Goal: Information Seeking & Learning: Learn about a topic

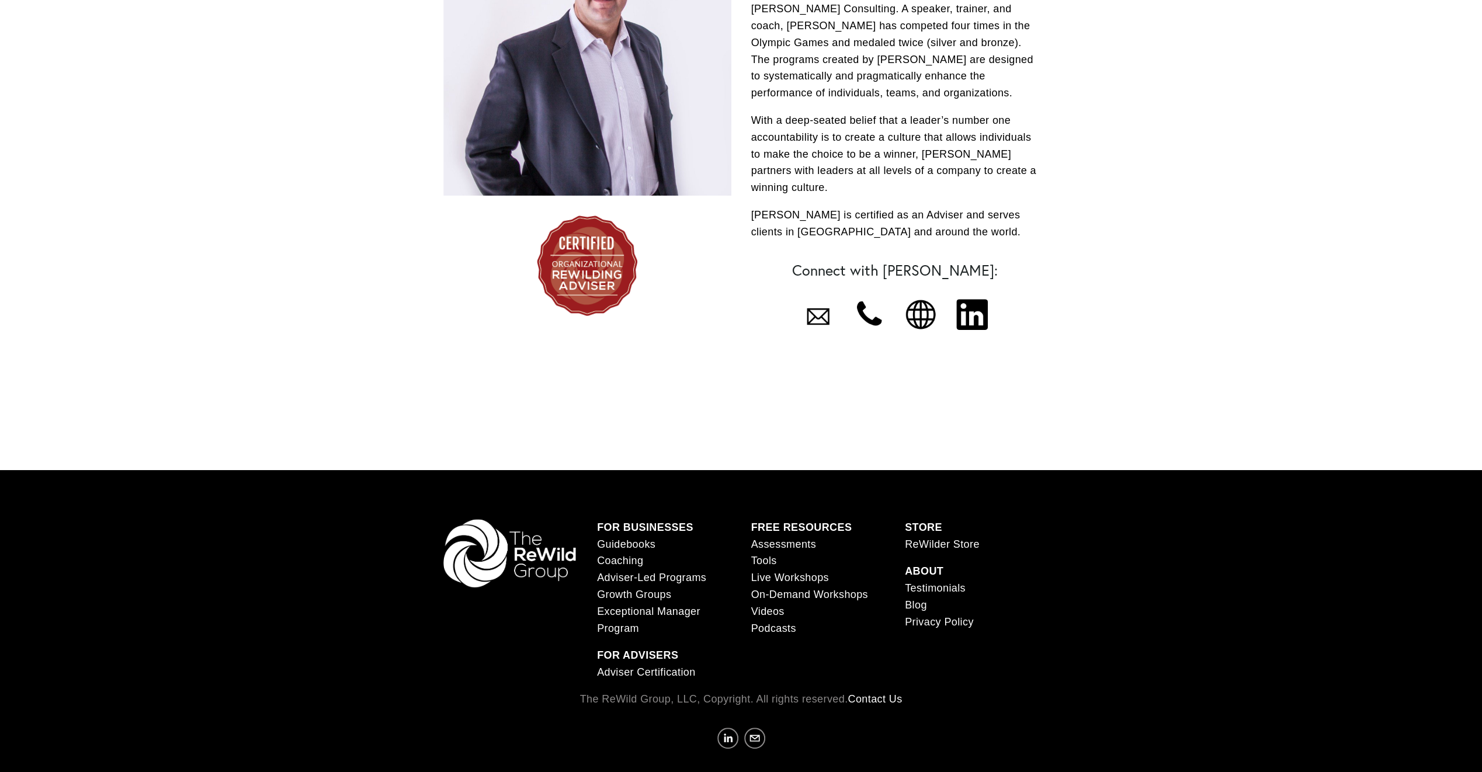
scroll to position [350, 0]
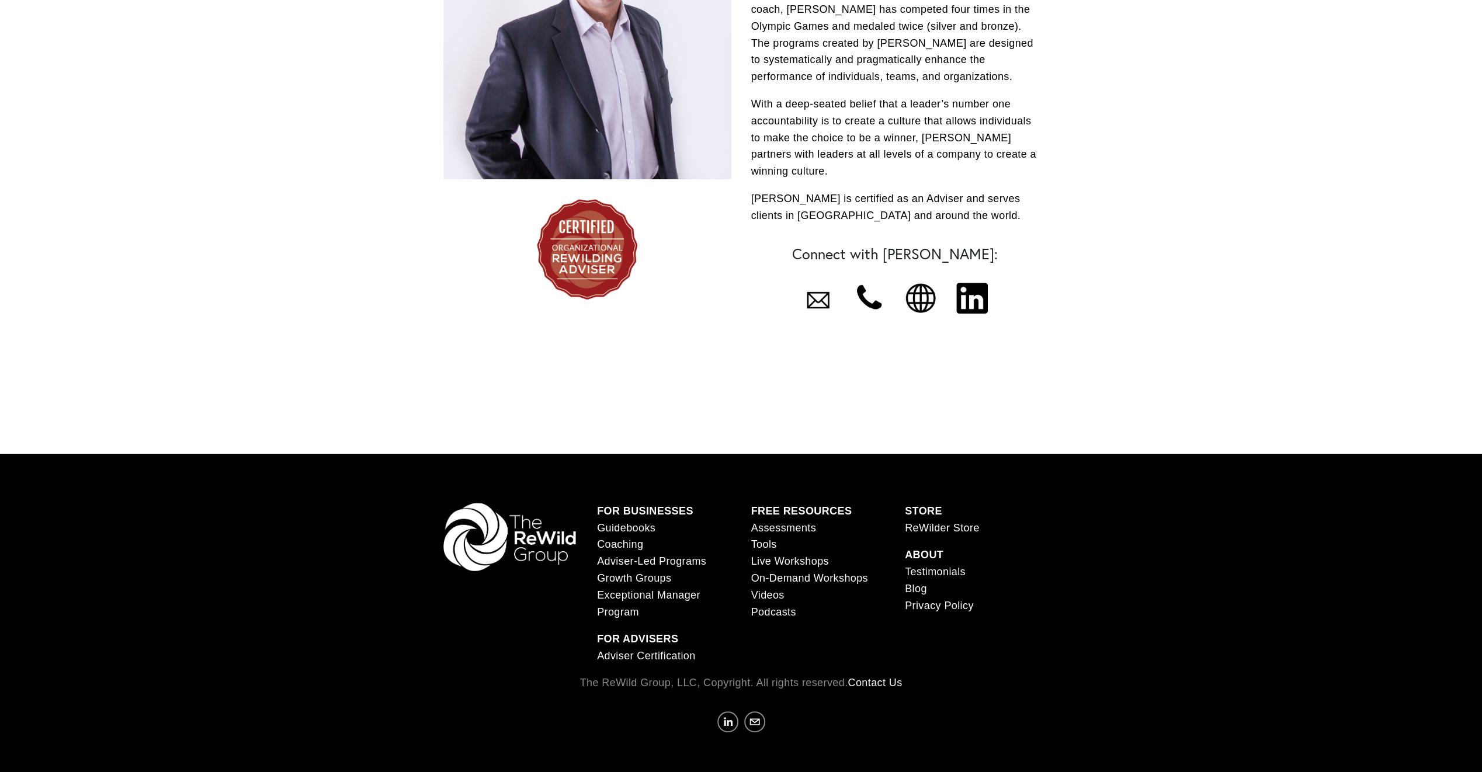
click at [779, 520] on link "Assessments" at bounding box center [783, 528] width 65 height 17
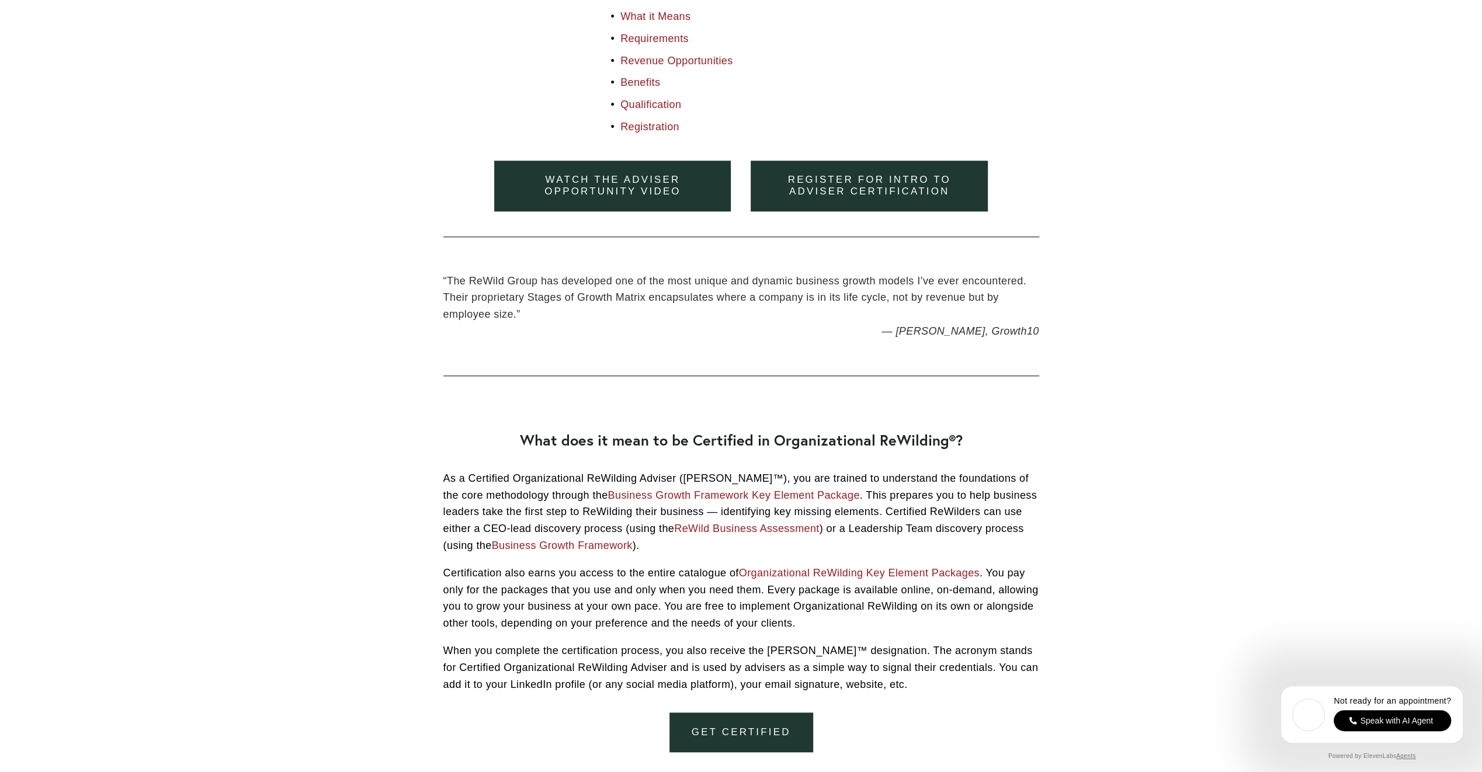
scroll to position [876, 0]
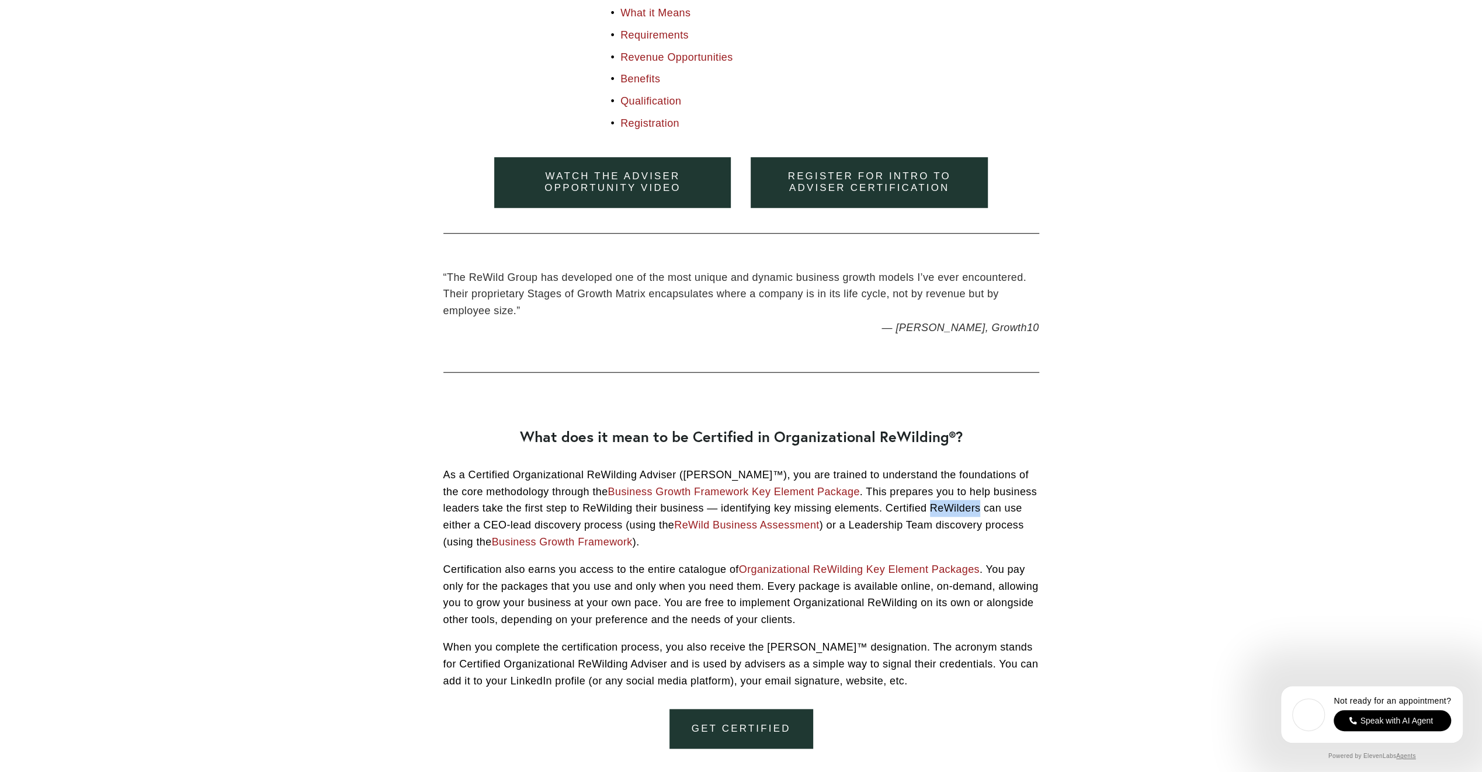
drag, startPoint x: 942, startPoint y: 509, endPoint x: 892, endPoint y: 505, distance: 49.8
click at [892, 505] on p "As a Certified Organizational ReWilding Adviser (CORA™), you are trained to und…" at bounding box center [741, 509] width 596 height 84
drag, startPoint x: 892, startPoint y: 505, endPoint x: 902, endPoint y: 508, distance: 10.5
copy p "ReWilders"
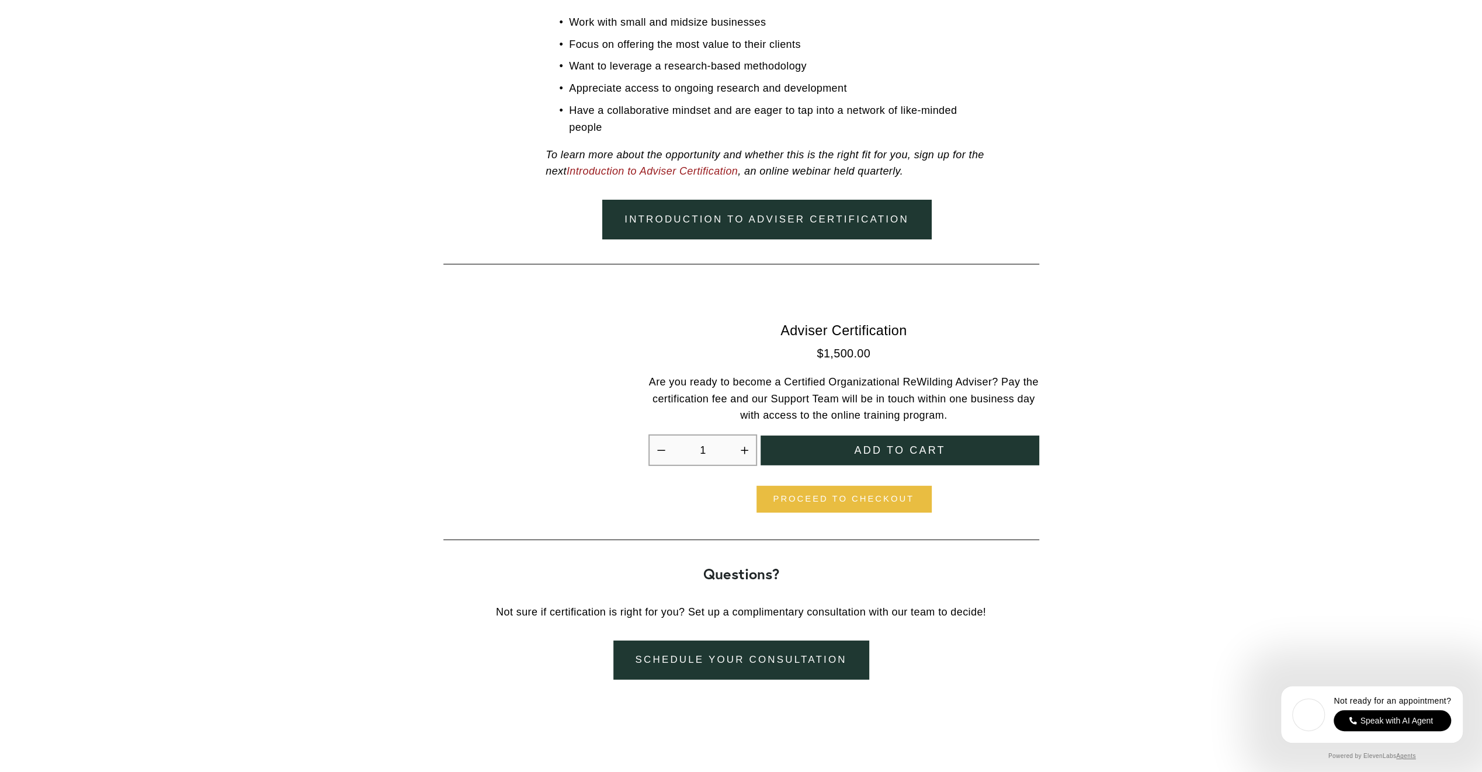
scroll to position [3066, 0]
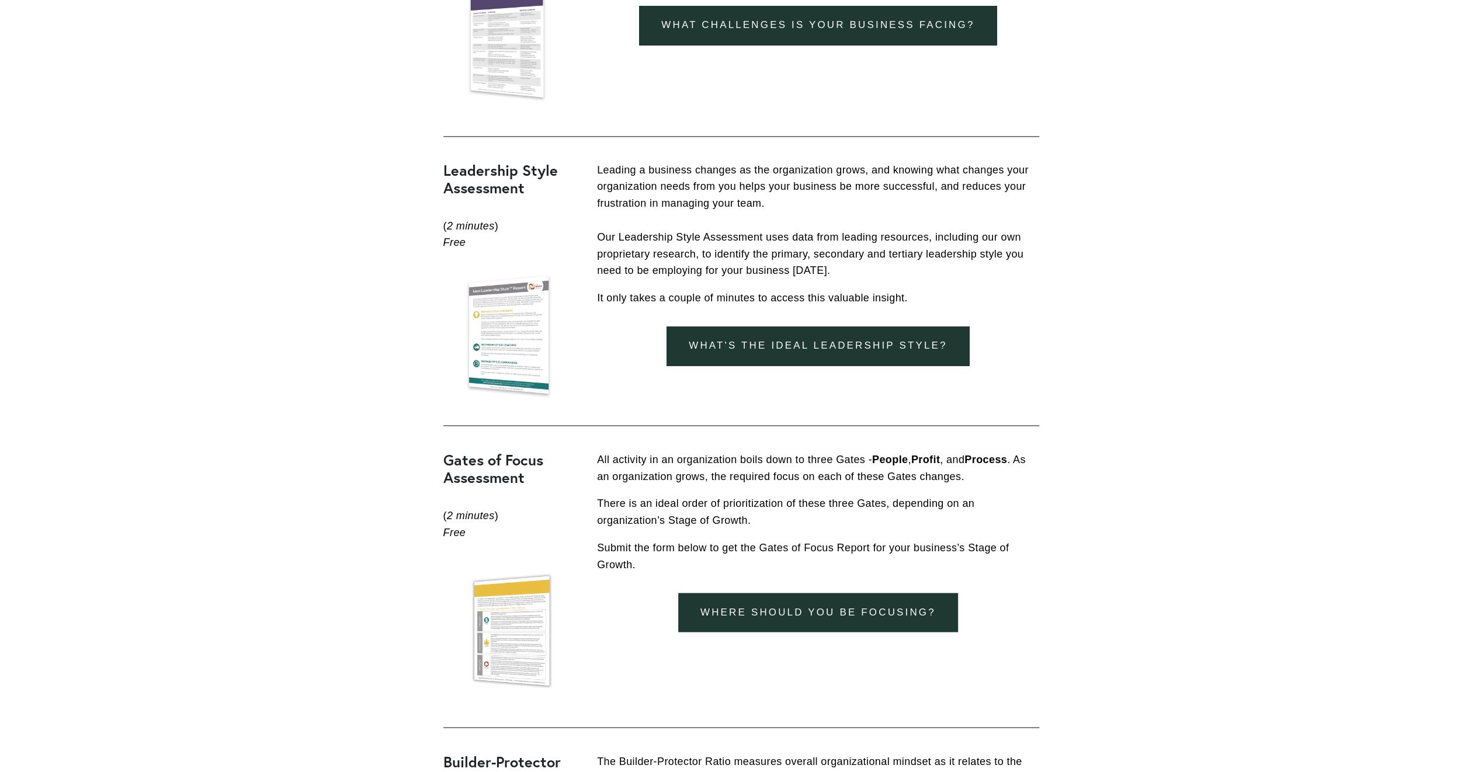
scroll to position [1767, 0]
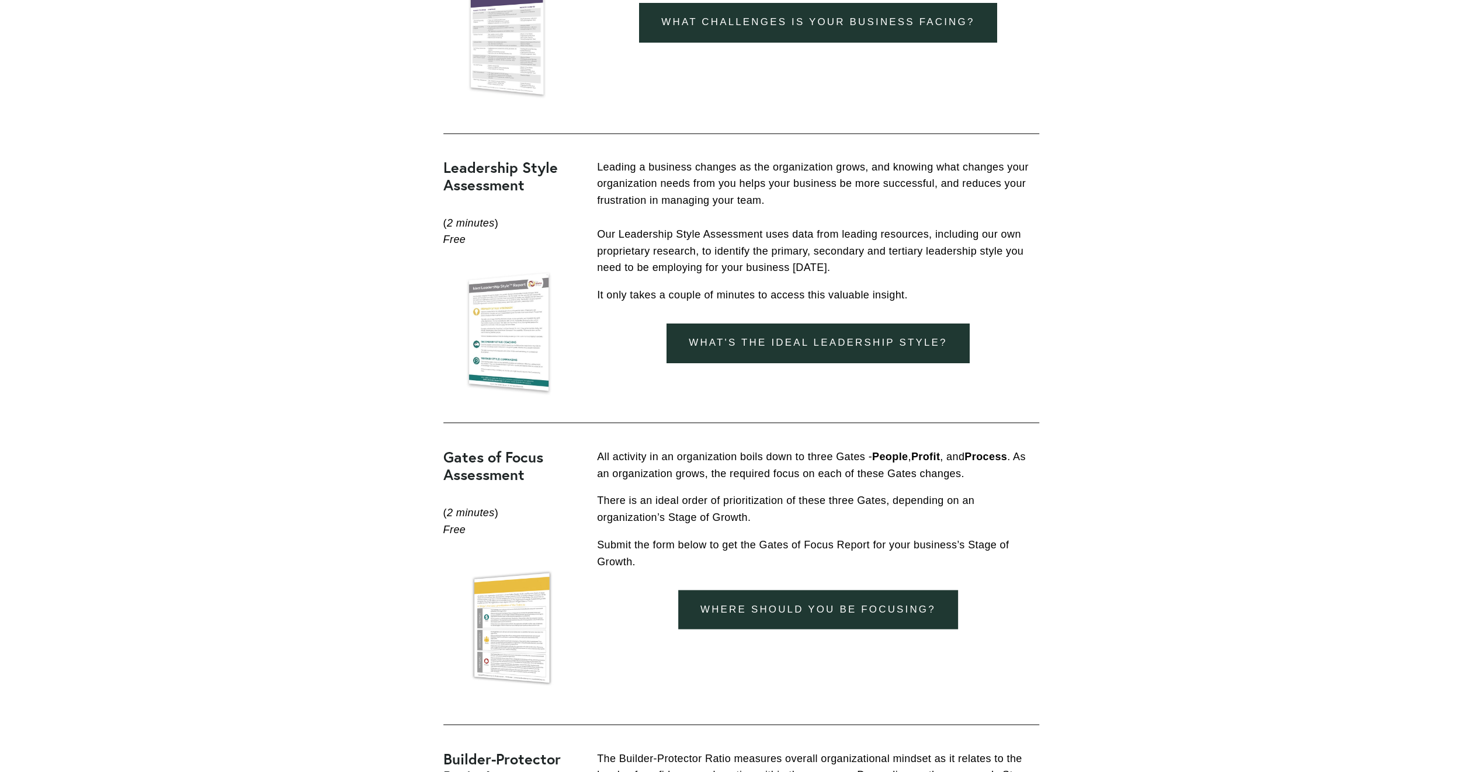
click at [508, 323] on div at bounding box center [510, 332] width 134 height 129
click at [779, 343] on link "What's the ideal leadership style?" at bounding box center [817, 343] width 303 height 39
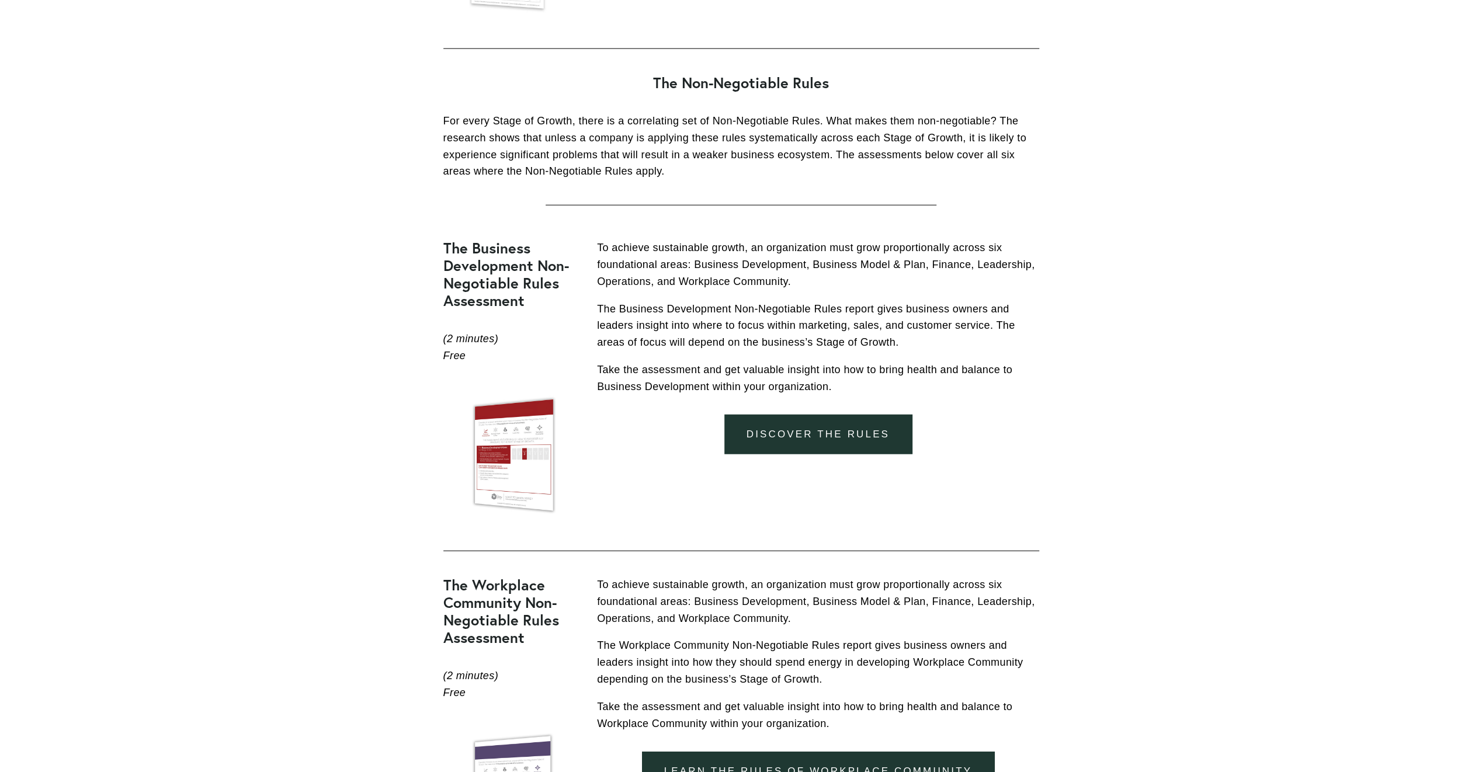
scroll to position [2745, 0]
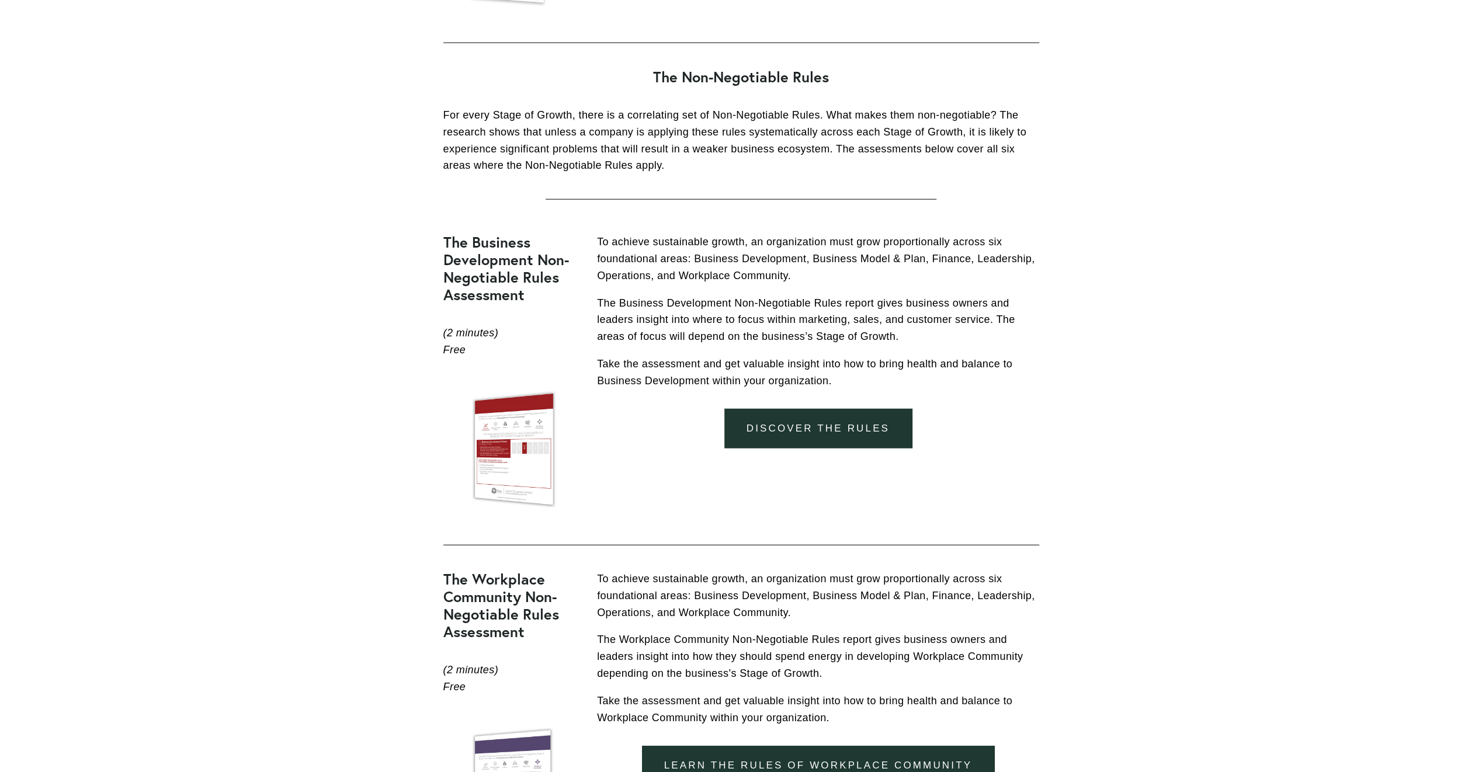
click at [828, 433] on link "DISCOVER THE RULES" at bounding box center [817, 428] width 187 height 39
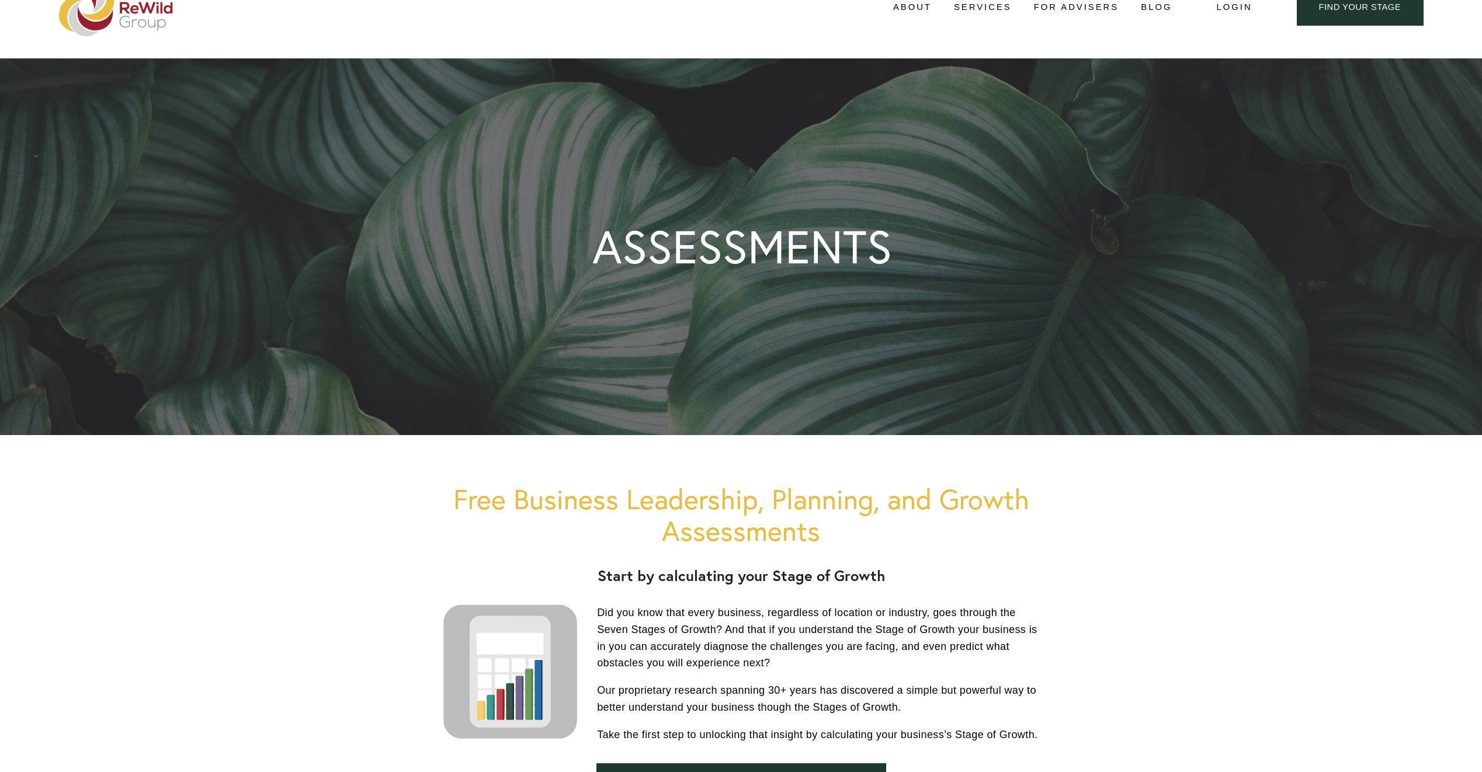
scroll to position [0, 0]
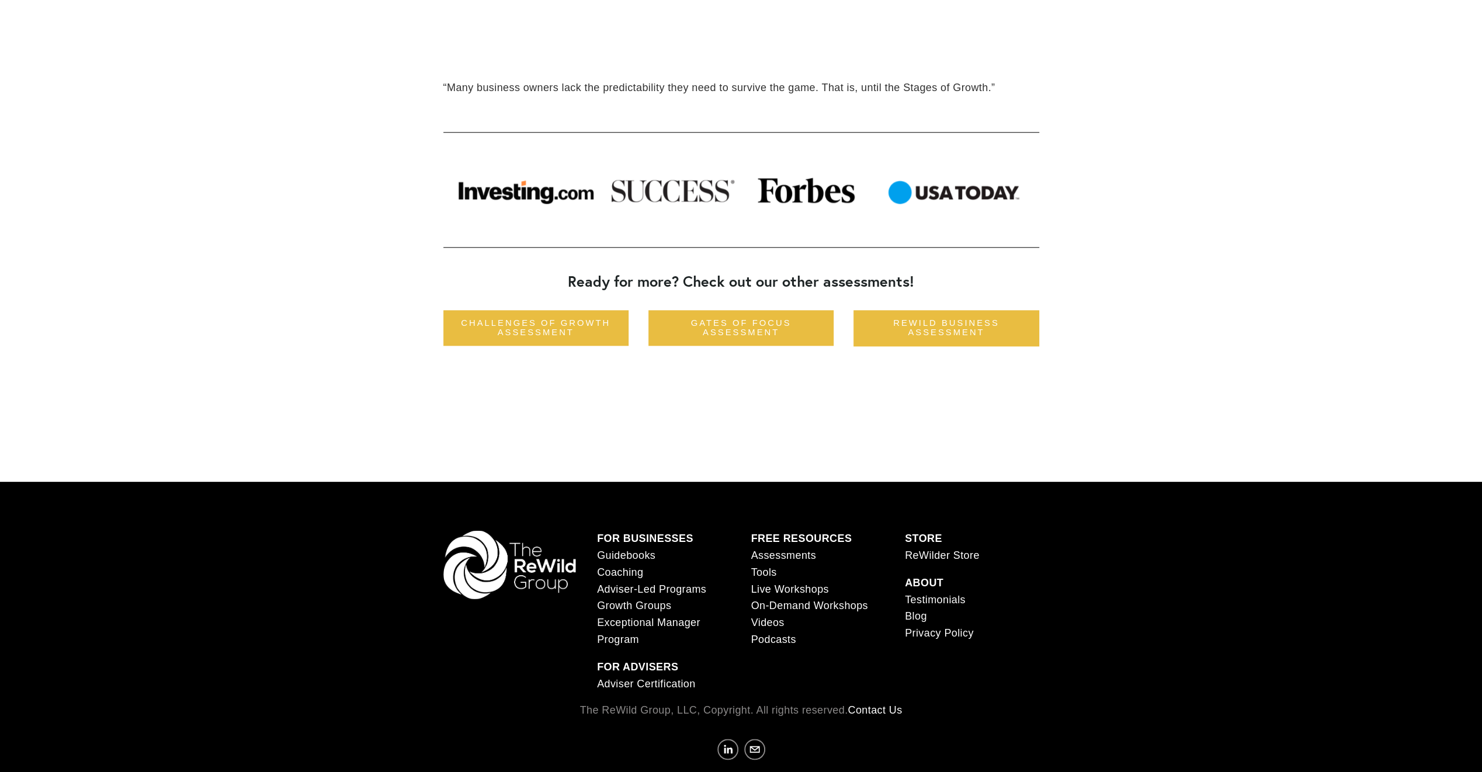
scroll to position [1176, 0]
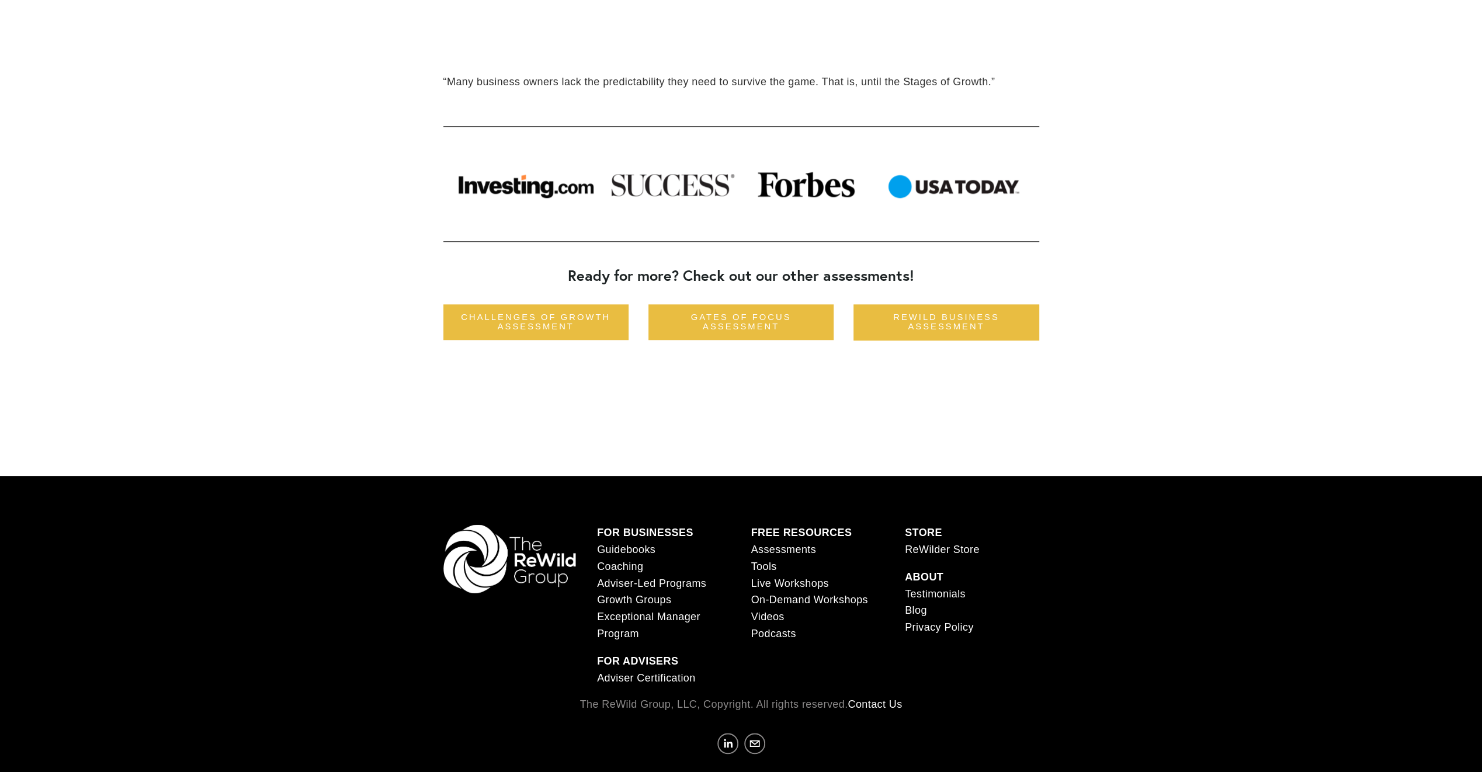
click at [947, 547] on link "ReWilder Store" at bounding box center [942, 549] width 75 height 17
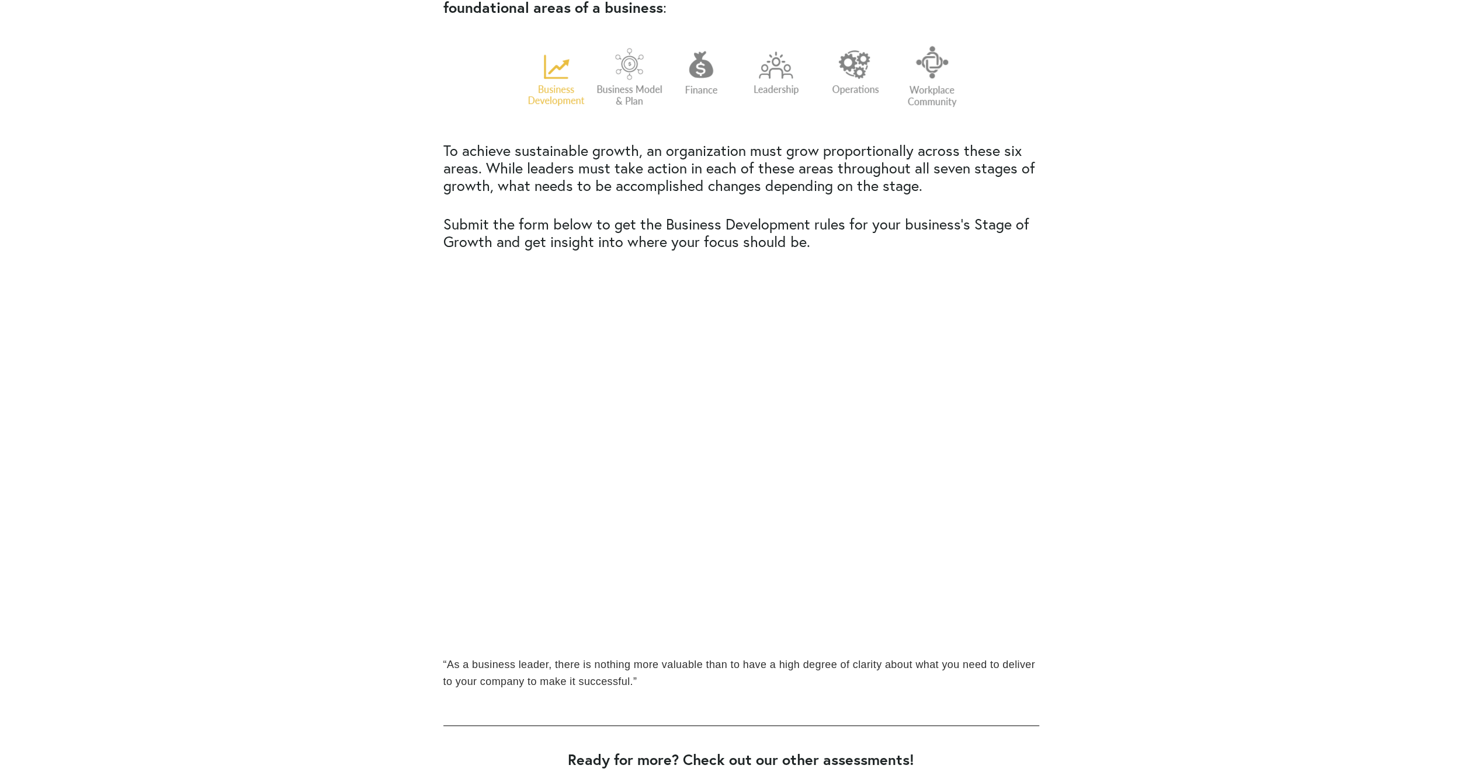
scroll to position [891, 0]
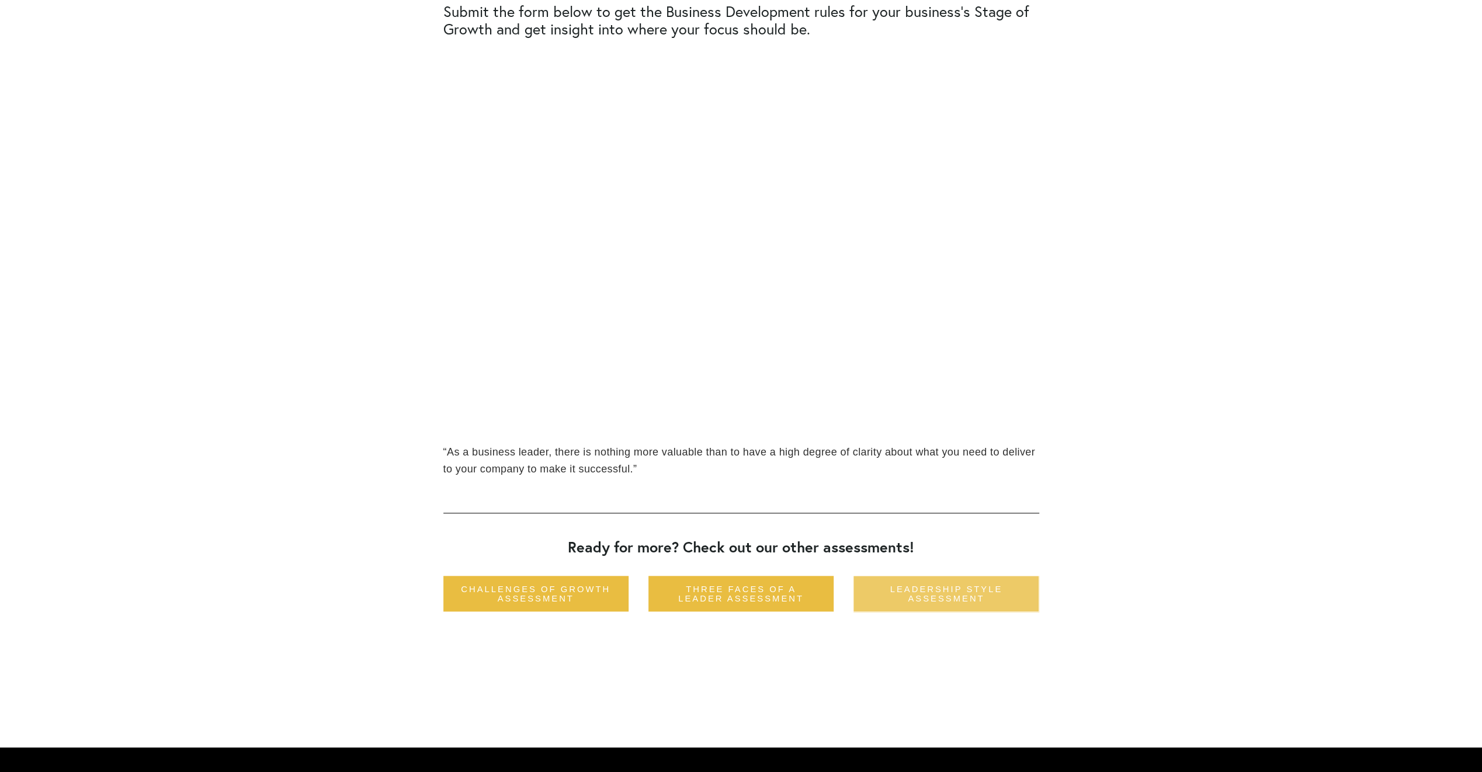
click at [971, 588] on link "Leadership Style Assessment" at bounding box center [945, 594] width 185 height 36
